Goal: Task Accomplishment & Management: Use online tool/utility

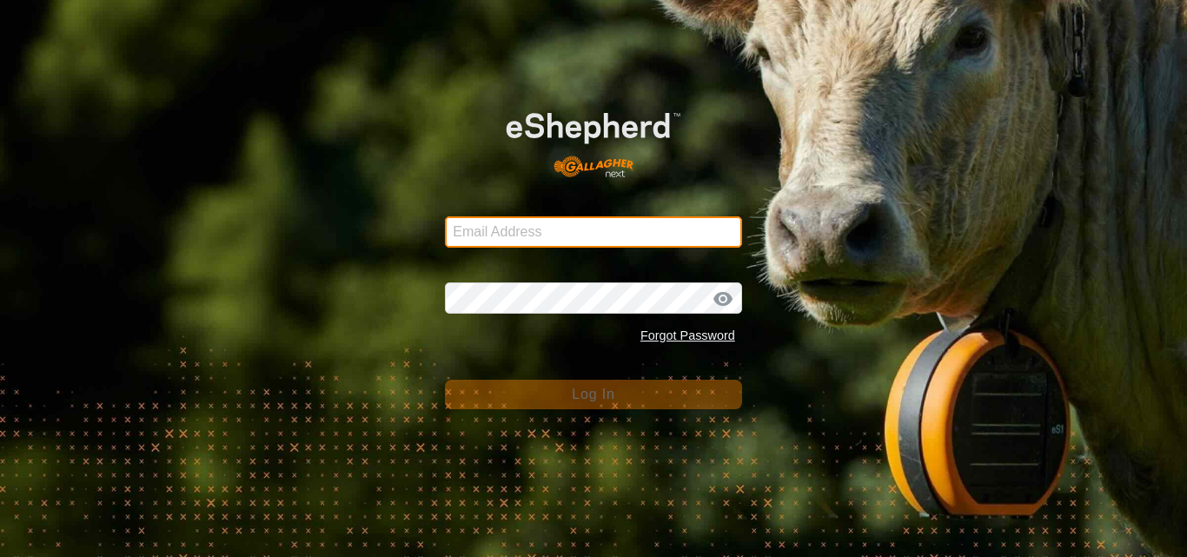
drag, startPoint x: 0, startPoint y: 0, endPoint x: 488, endPoint y: 223, distance: 536.9
click at [488, 223] on input "Email Address" at bounding box center [593, 231] width 297 height 31
type input "jnerg84@gmail.com"
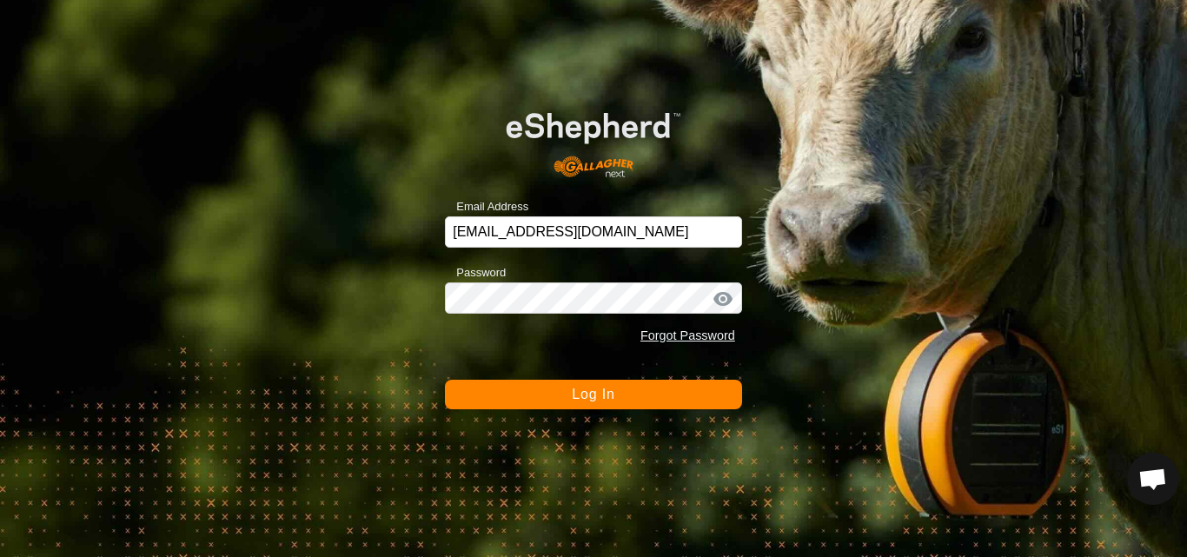
click at [577, 396] on span "Log In" at bounding box center [593, 394] width 43 height 15
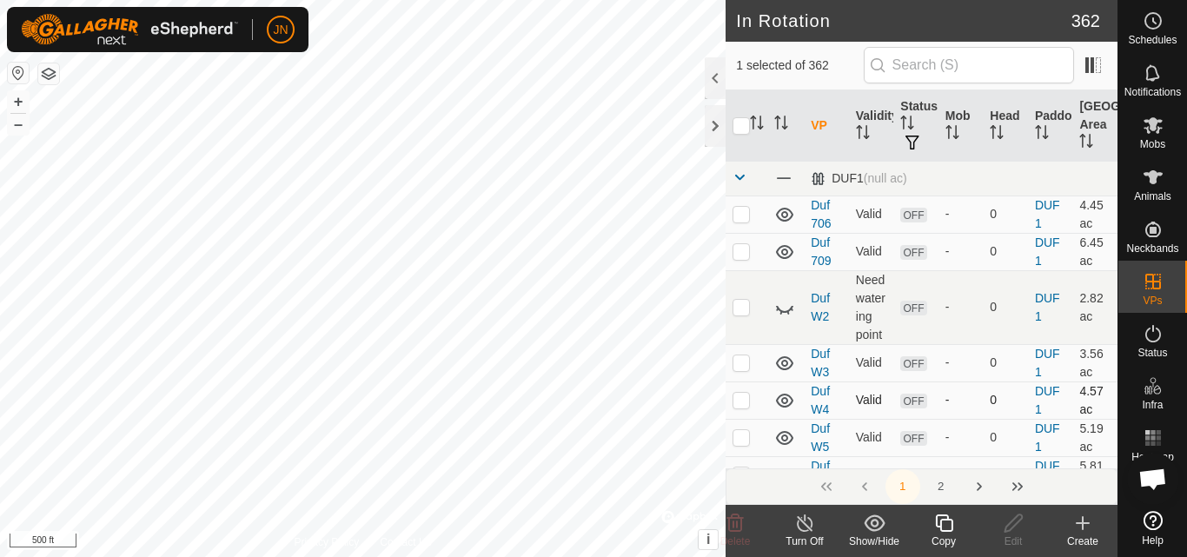
checkbox input "false"
checkbox input "true"
checkbox input "false"
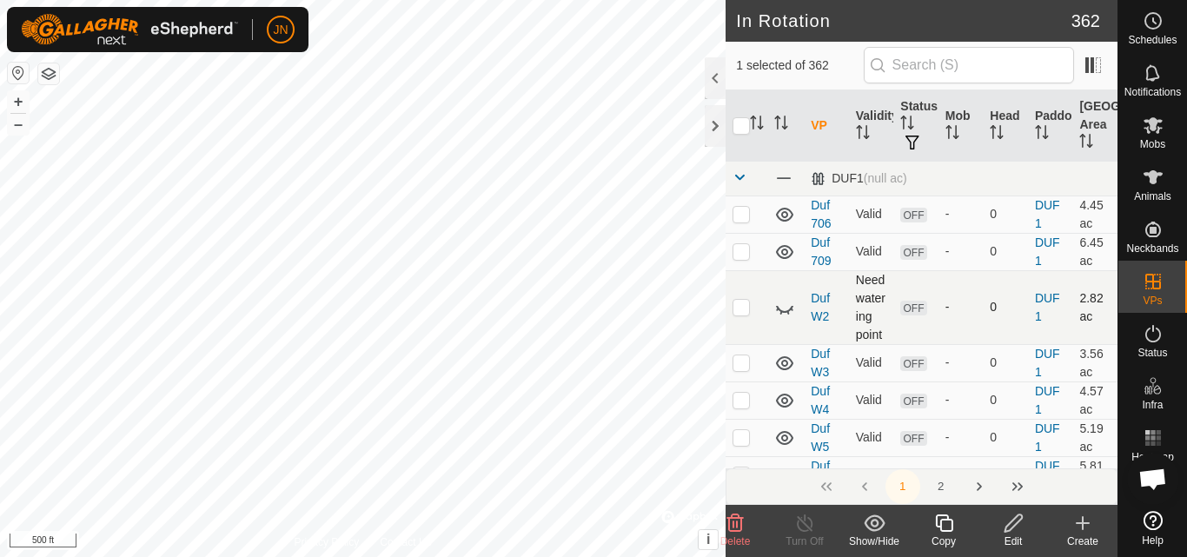
checkbox input "true"
checkbox input "false"
checkbox input "true"
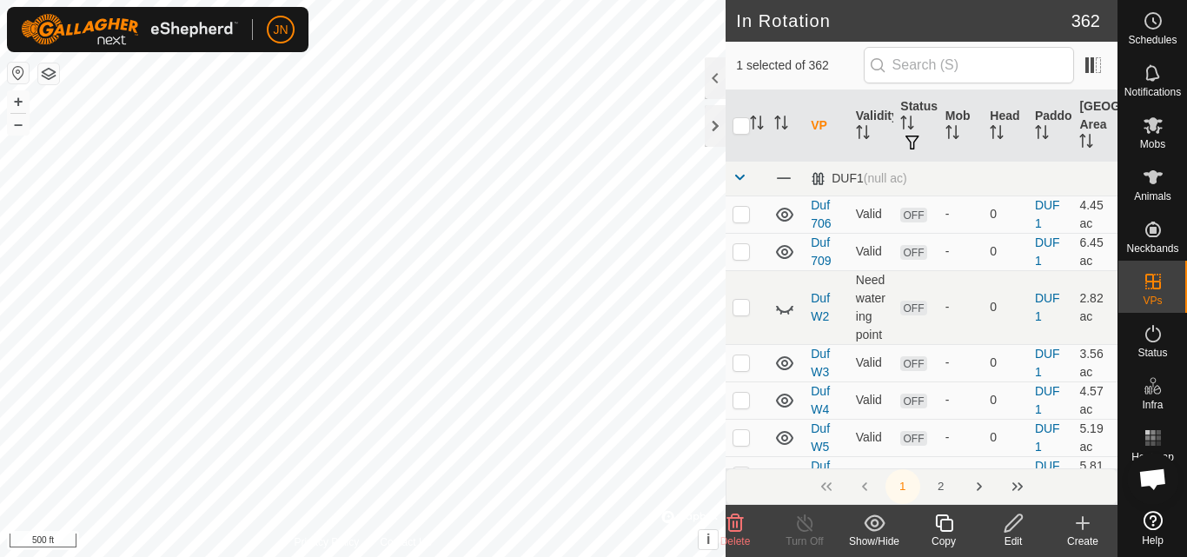
click at [943, 526] on icon at bounding box center [944, 523] width 22 height 21
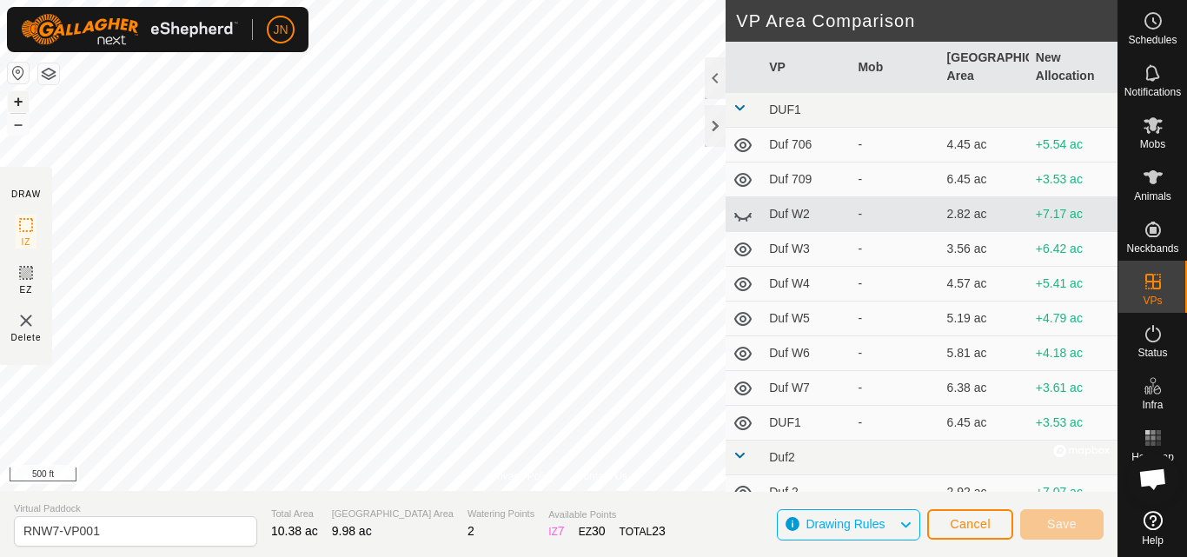
click at [18, 98] on button "+" at bounding box center [18, 101] width 21 height 21
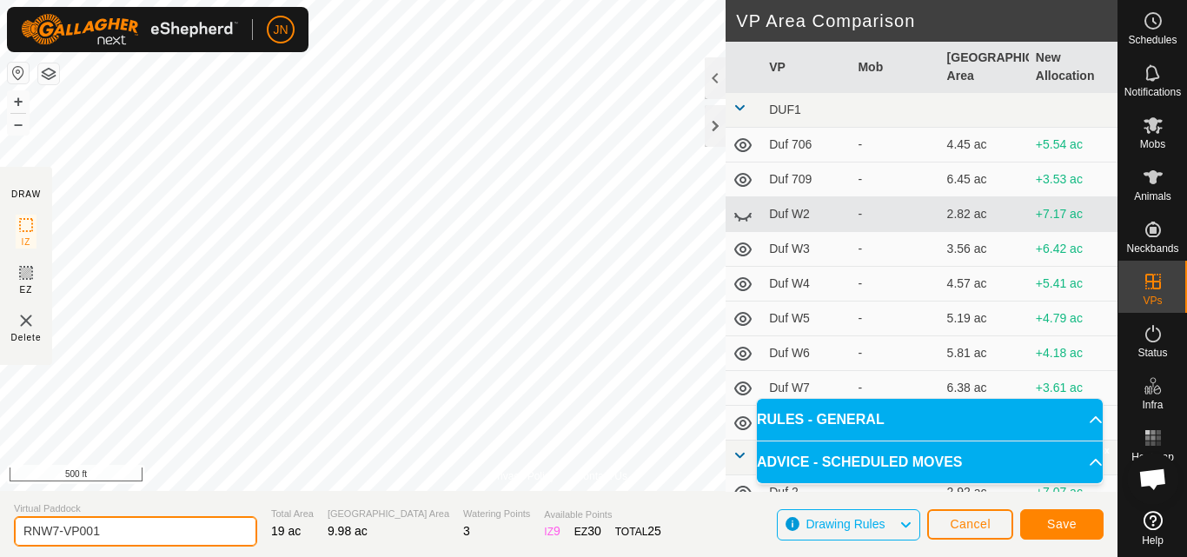
click at [123, 531] on input "RNW7-VP001" at bounding box center [135, 531] width 243 height 30
type input "R929"
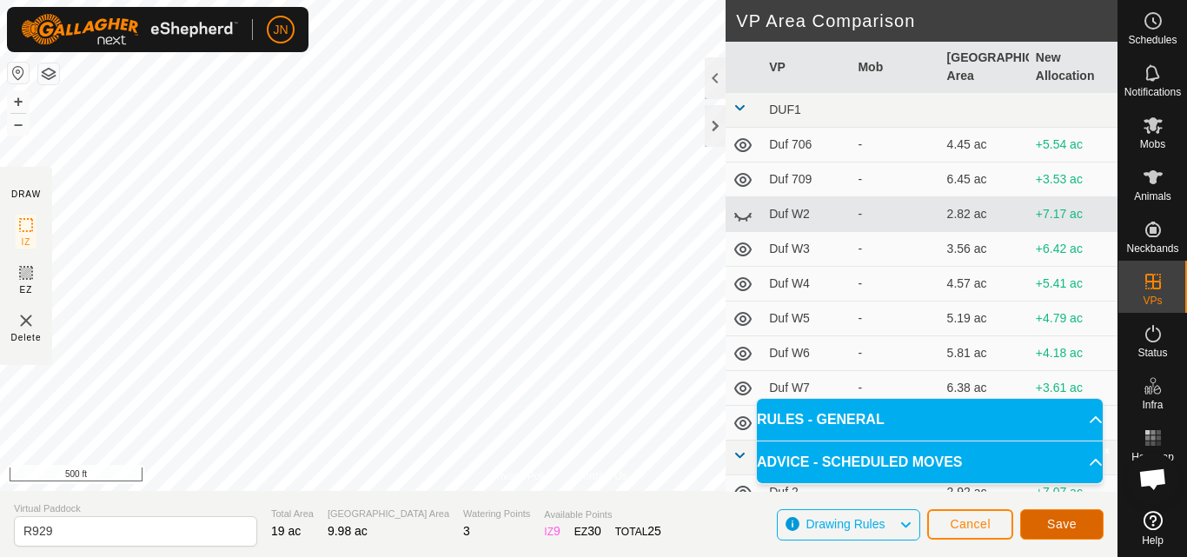
click at [1044, 520] on button "Save" at bounding box center [1061, 524] width 83 height 30
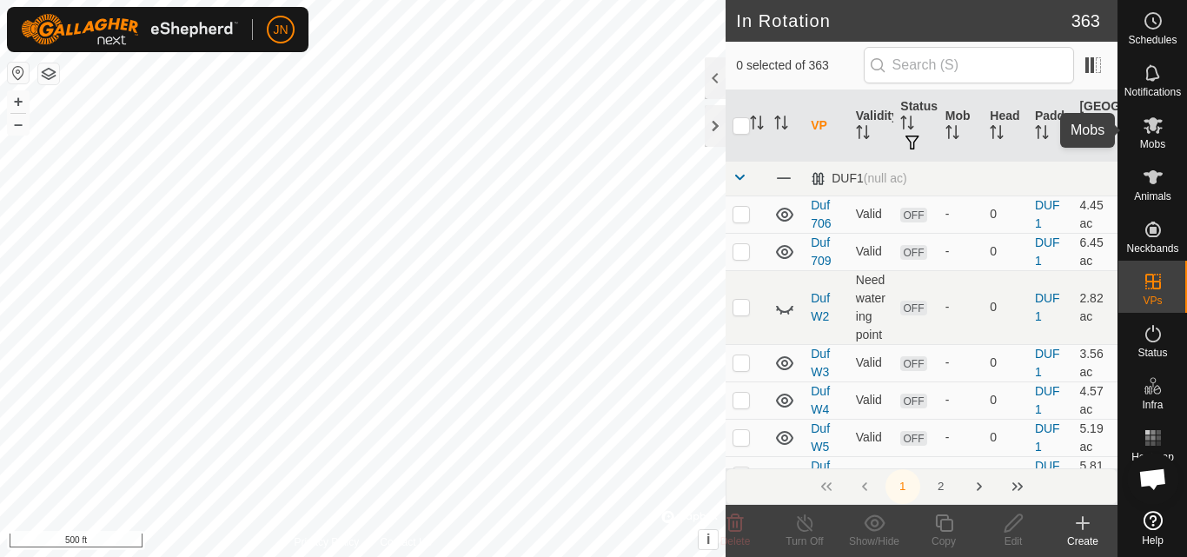
click at [1155, 124] on icon at bounding box center [1152, 125] width 19 height 17
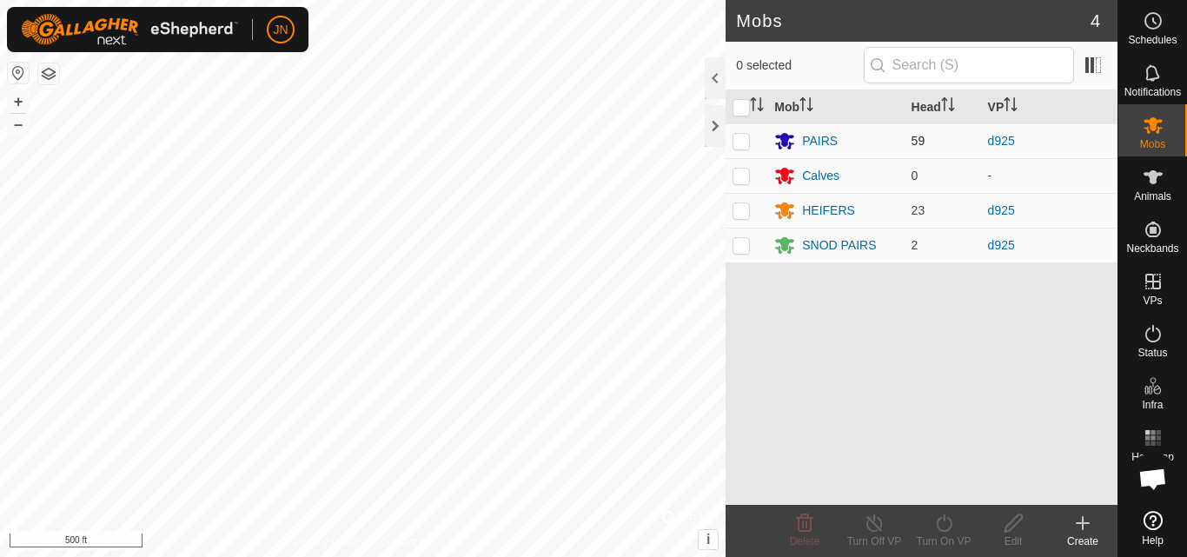
click at [742, 141] on p-checkbox at bounding box center [740, 141] width 17 height 14
checkbox input "true"
click at [737, 210] on p-checkbox at bounding box center [740, 210] width 17 height 14
checkbox input "true"
click at [736, 248] on p-checkbox at bounding box center [740, 245] width 17 height 14
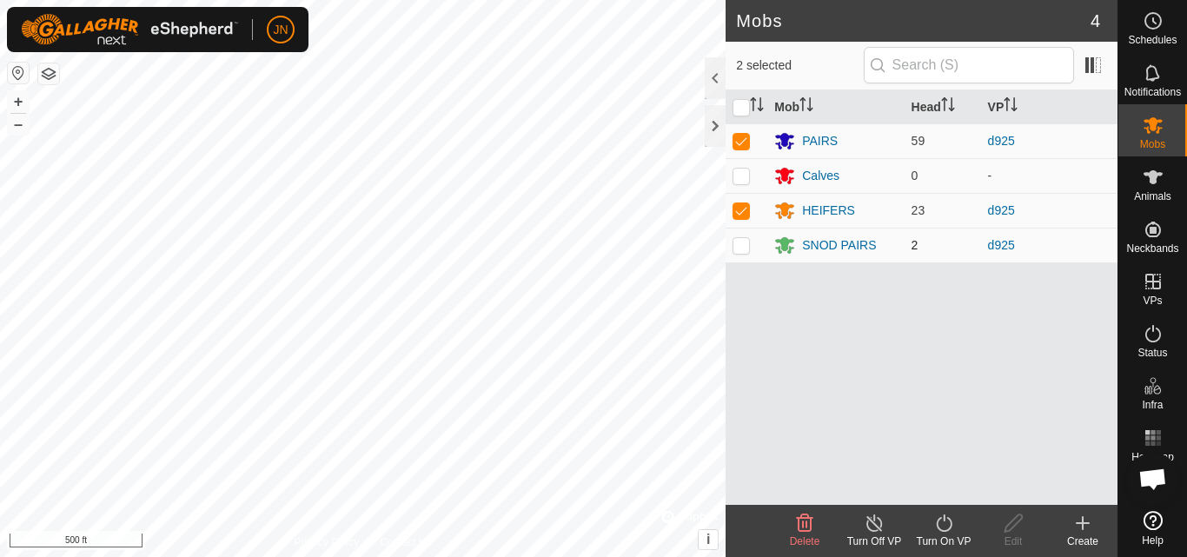
checkbox input "true"
click at [942, 522] on icon at bounding box center [944, 523] width 22 height 21
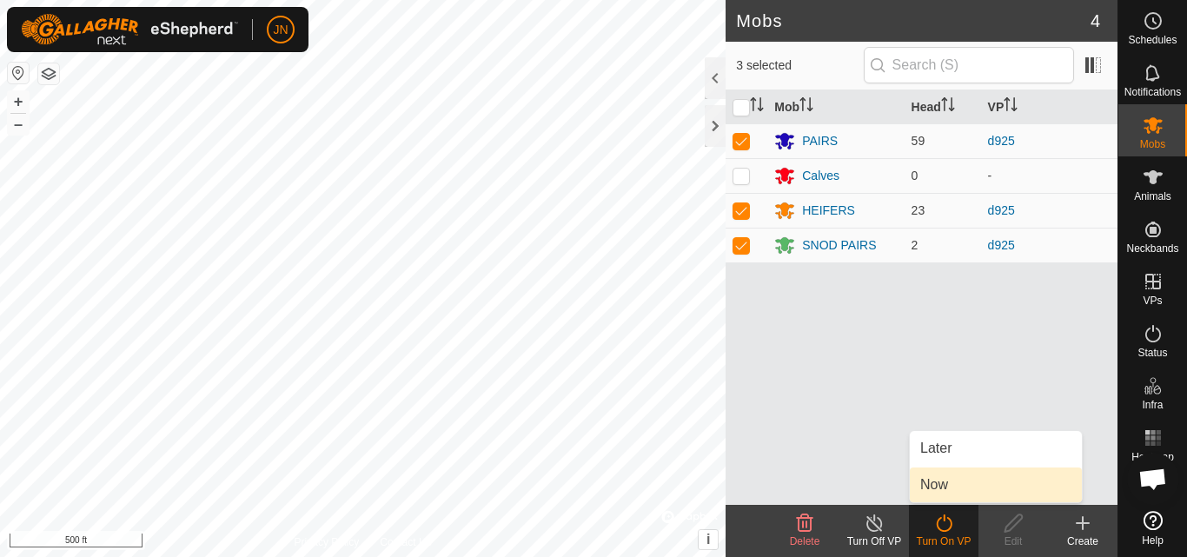
click at [937, 490] on link "Now" at bounding box center [996, 484] width 172 height 35
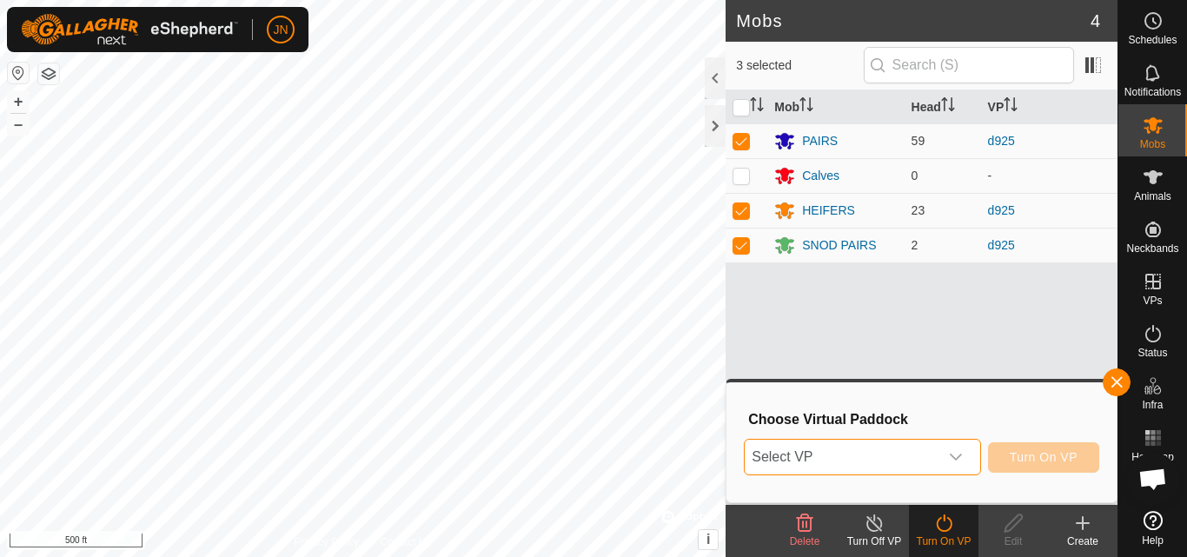
click at [859, 467] on span "Select VP" at bounding box center [841, 457] width 193 height 35
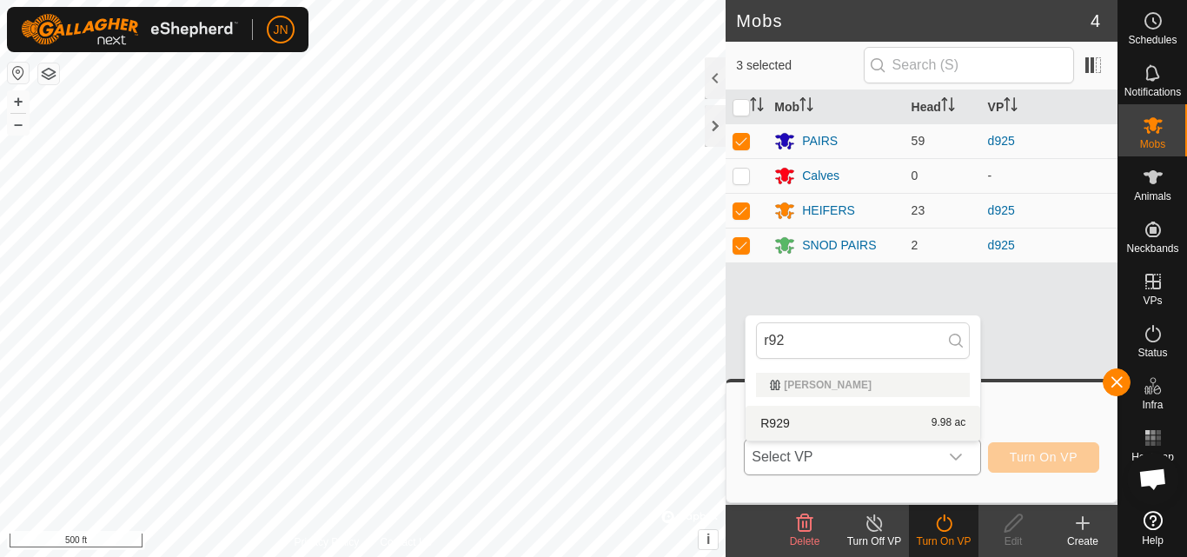
type input "r92"
click at [864, 427] on li "R929 9.98 ac" at bounding box center [862, 423] width 235 height 35
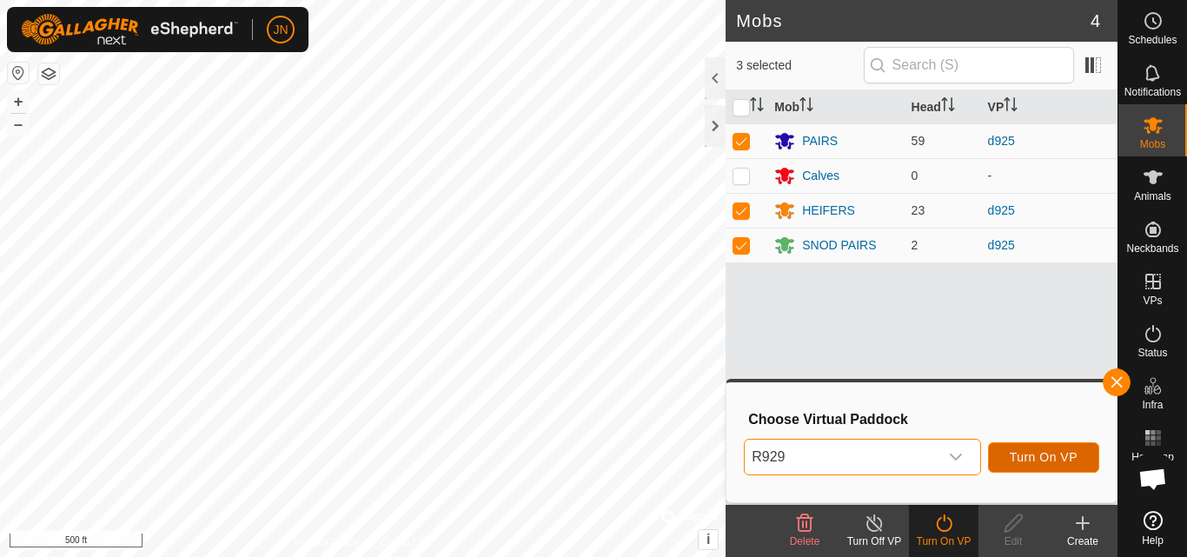
click at [1038, 453] on span "Turn On VP" at bounding box center [1043, 457] width 68 height 14
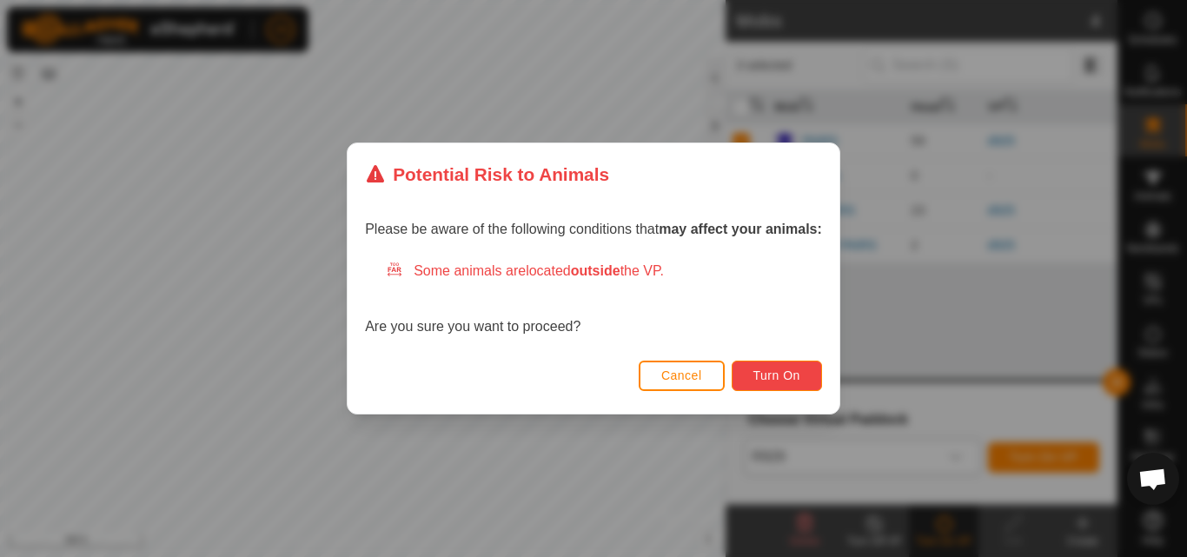
click at [787, 382] on span "Turn On" at bounding box center [776, 375] width 47 height 14
